Goal: Check status: Check status

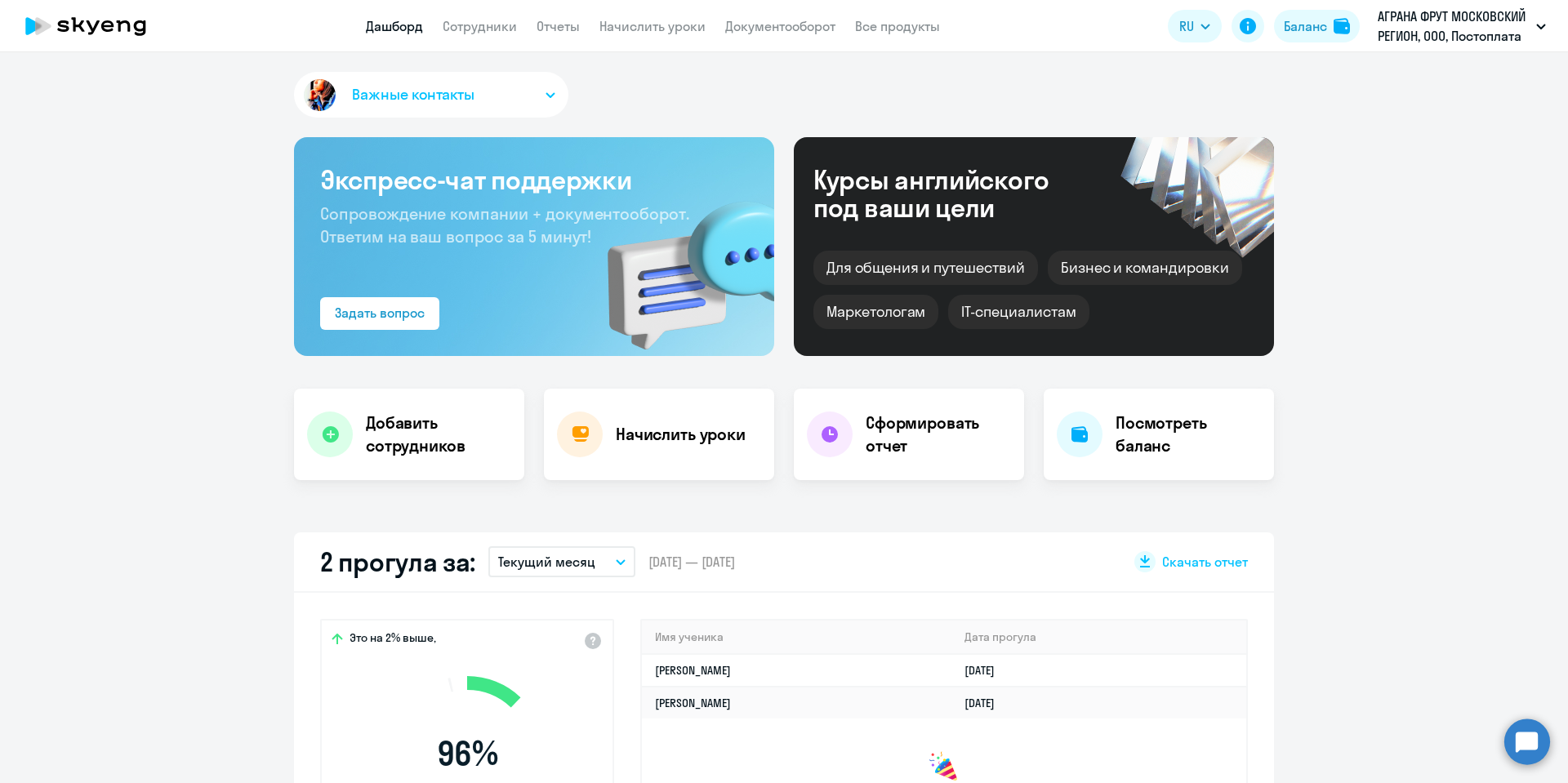
select select "30"
click at [1319, 24] on div "Баланс" at bounding box center [1305, 26] width 43 height 19
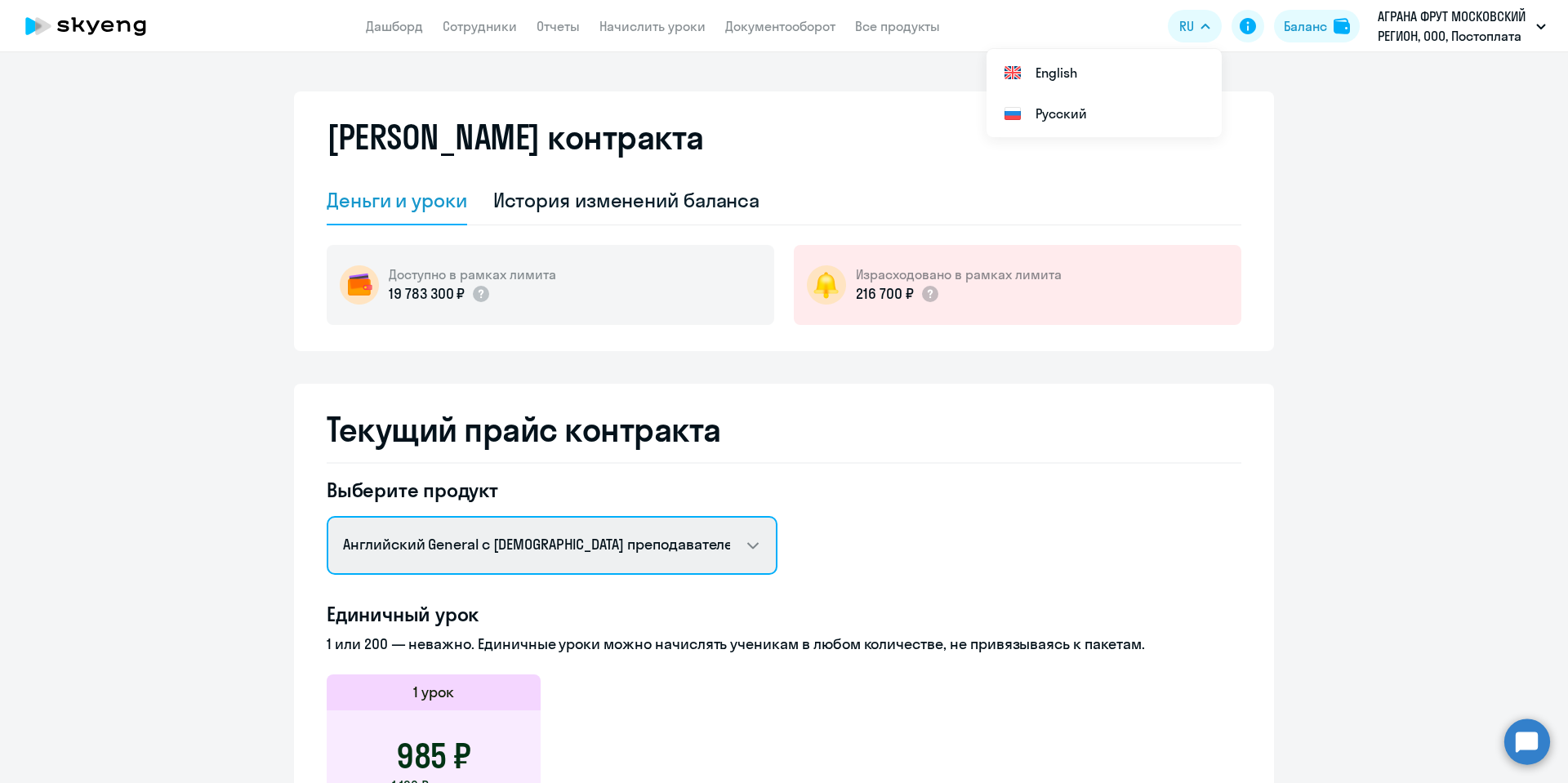
click at [408, 538] on select "Английский General с [DEMOGRAPHIC_DATA] преподавателем Английский General с [DE…" at bounding box center [551, 545] width 451 height 59
click at [326, 516] on select "Английский General с [DEMOGRAPHIC_DATA] преподавателем Английский General с [DE…" at bounding box center [551, 545] width 451 height 59
click at [402, 552] on select "Английский General с [DEMOGRAPHIC_DATA] преподавателем Английский General с [DE…" at bounding box center [551, 545] width 451 height 59
select select "english_adult_not_native_speaker_premium"
click at [326, 516] on select "Английский General с [DEMOGRAPHIC_DATA] преподавателем Английский General с [DE…" at bounding box center [551, 545] width 451 height 59
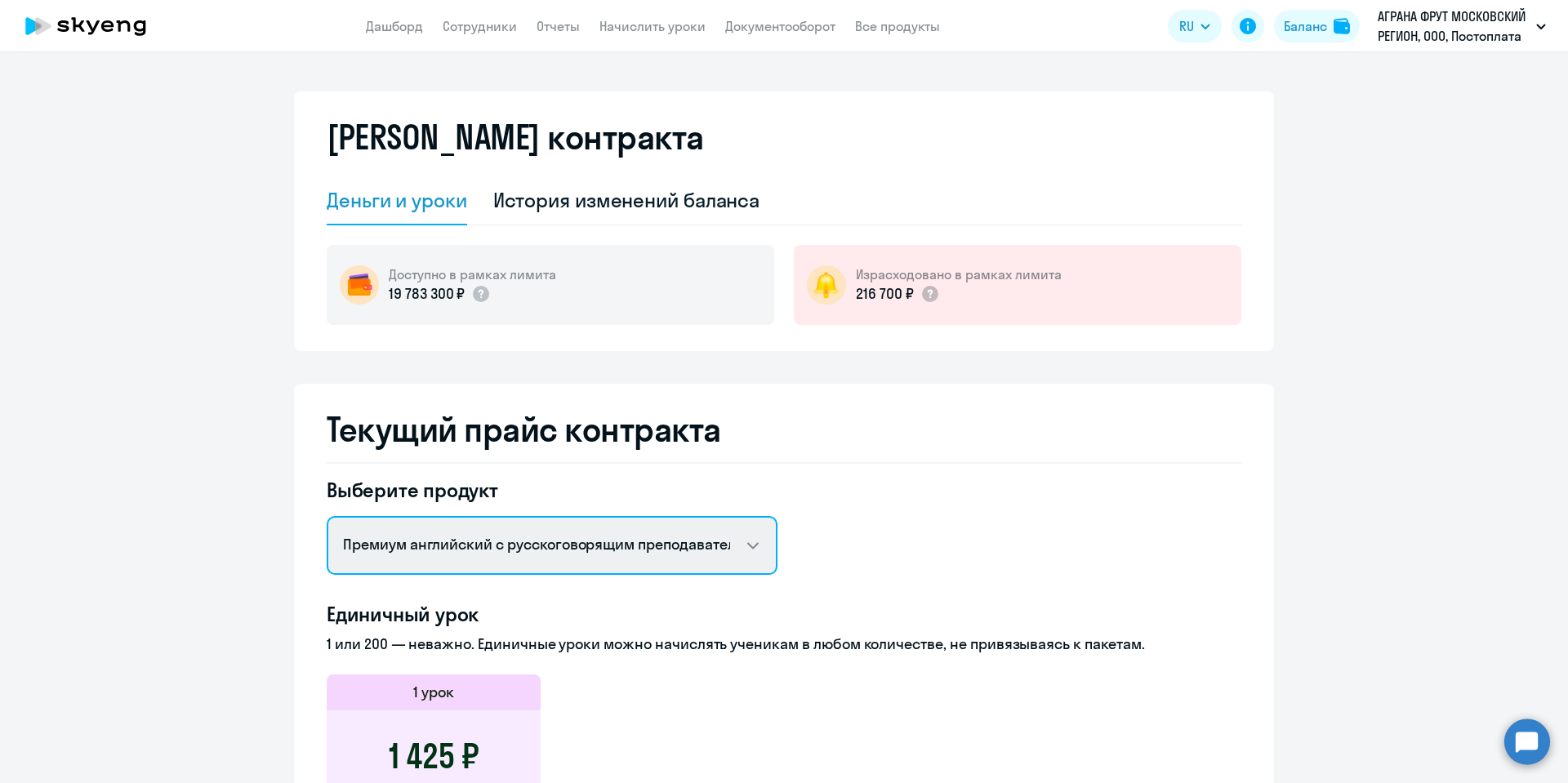
click at [413, 547] on select "Английский General с [DEMOGRAPHIC_DATA] преподавателем Английский General с [DE…" at bounding box center [551, 545] width 451 height 59
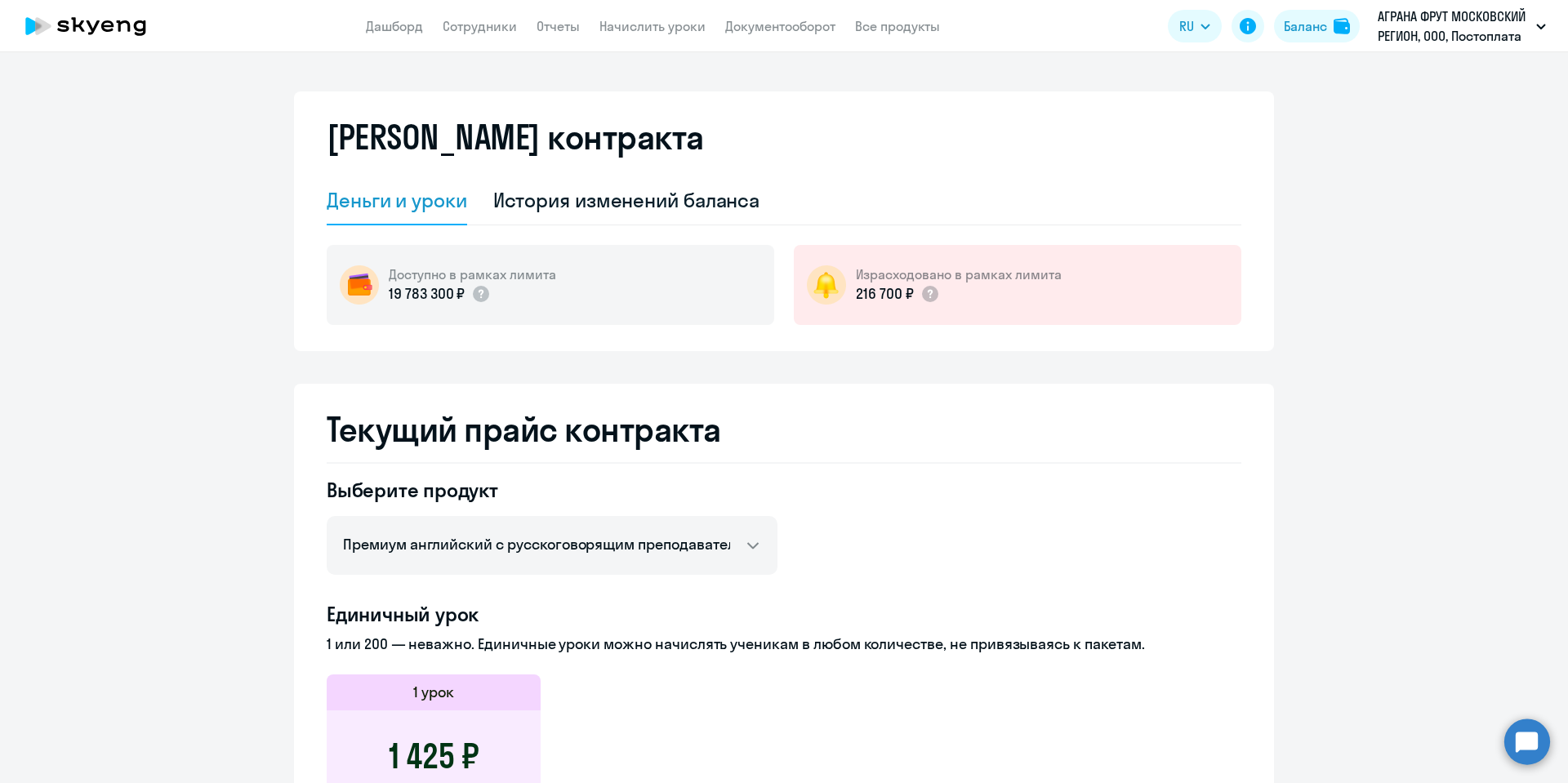
click at [176, 507] on ng-component "[PERSON_NAME] контракта [PERSON_NAME] и уроки История изменений баланса Доступн…" at bounding box center [784, 750] width 1568 height 1317
